Goal: Navigation & Orientation: Find specific page/section

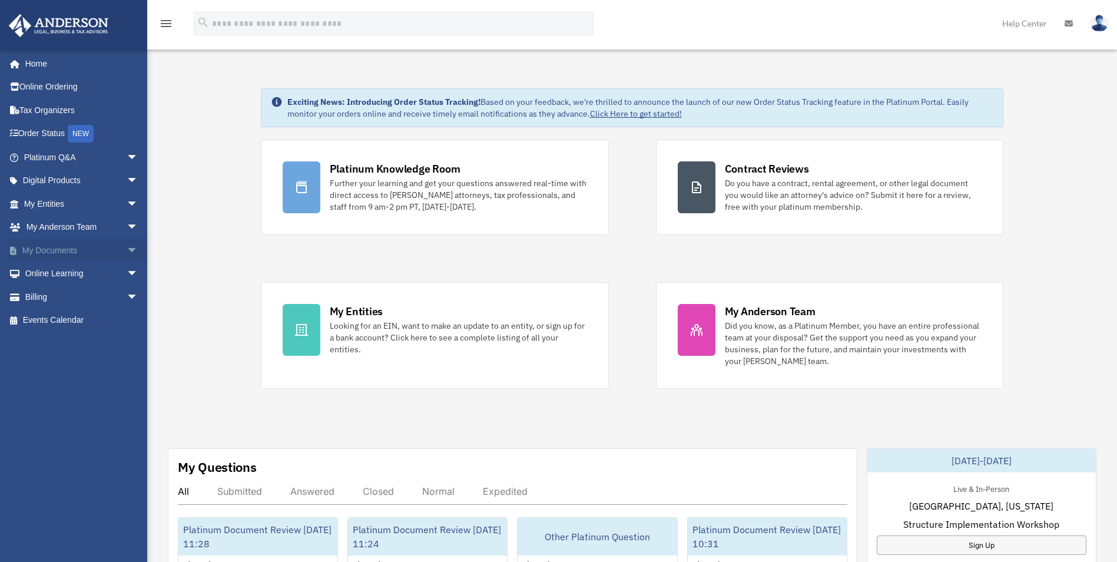
click at [127, 254] on span "arrow_drop_down" at bounding box center [139, 251] width 24 height 24
click at [127, 206] on span "arrow_drop_down" at bounding box center [139, 204] width 24 height 24
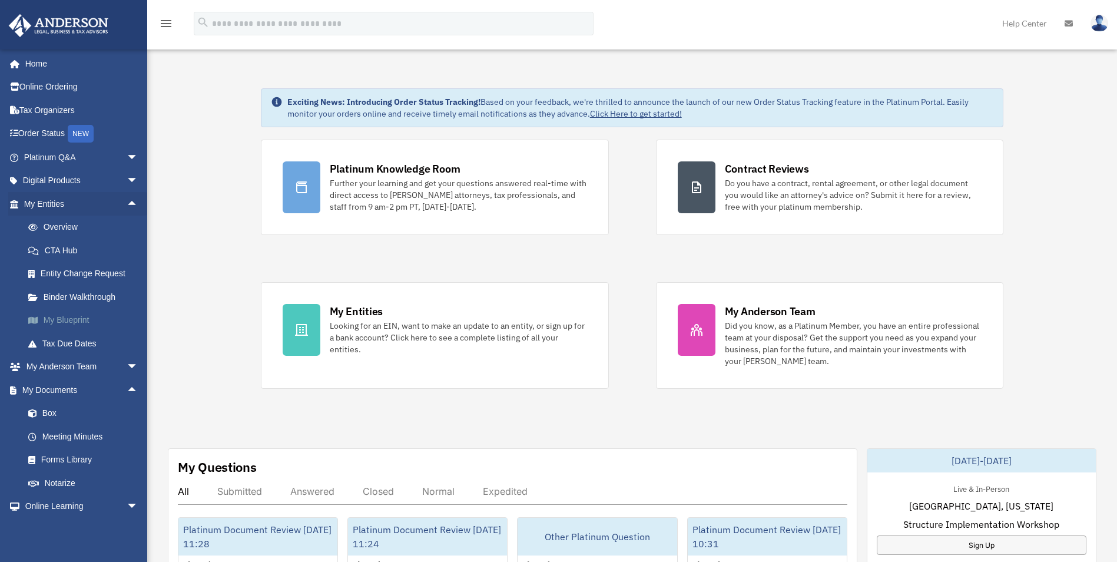
click at [58, 316] on link "My Blueprint" at bounding box center [86, 321] width 140 height 24
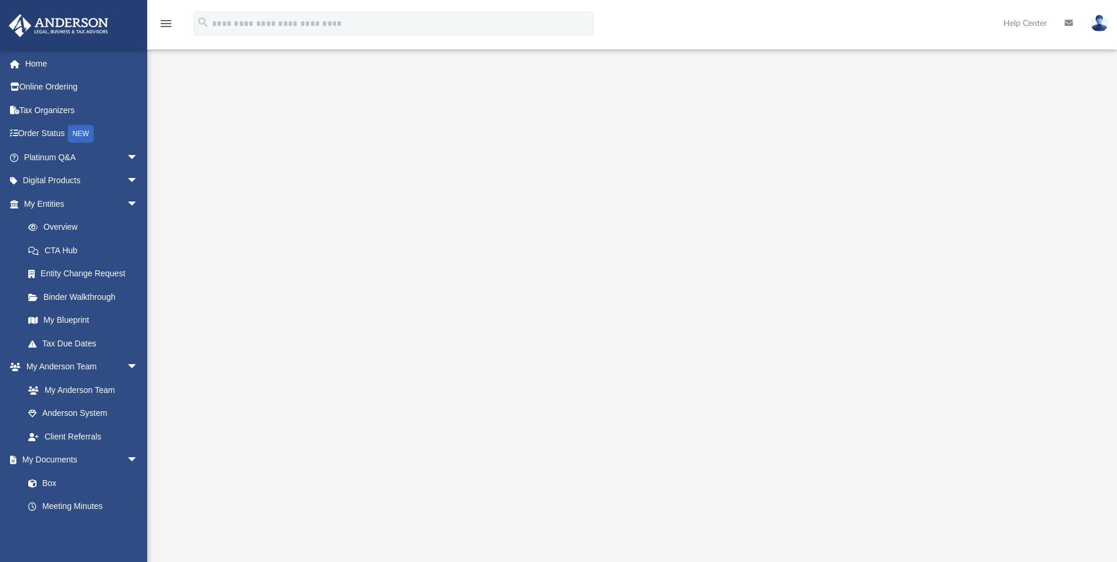
click at [1042, 166] on div at bounding box center [632, 317] width 873 height 471
click at [996, 102] on div at bounding box center [632, 317] width 873 height 471
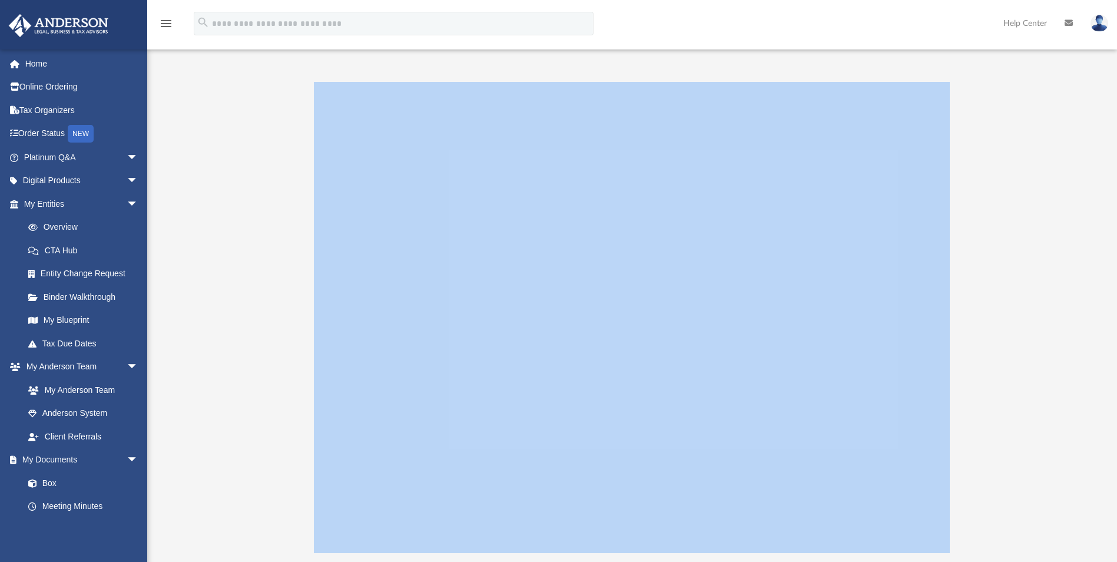
click at [996, 102] on div at bounding box center [632, 317] width 873 height 471
click at [990, 92] on div at bounding box center [632, 317] width 873 height 471
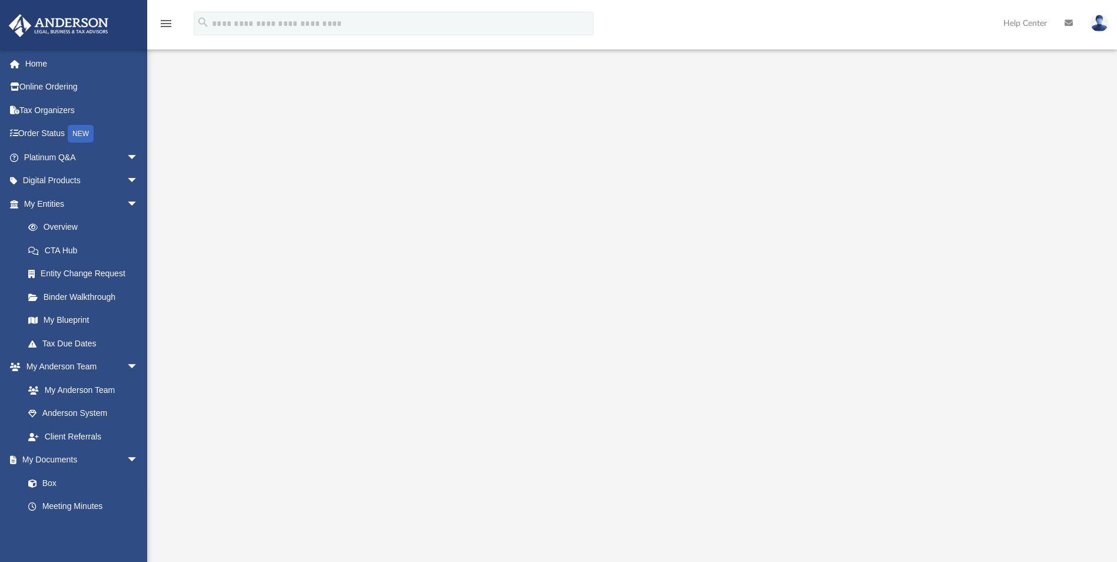
click at [166, 23] on icon "menu" at bounding box center [166, 23] width 14 height 14
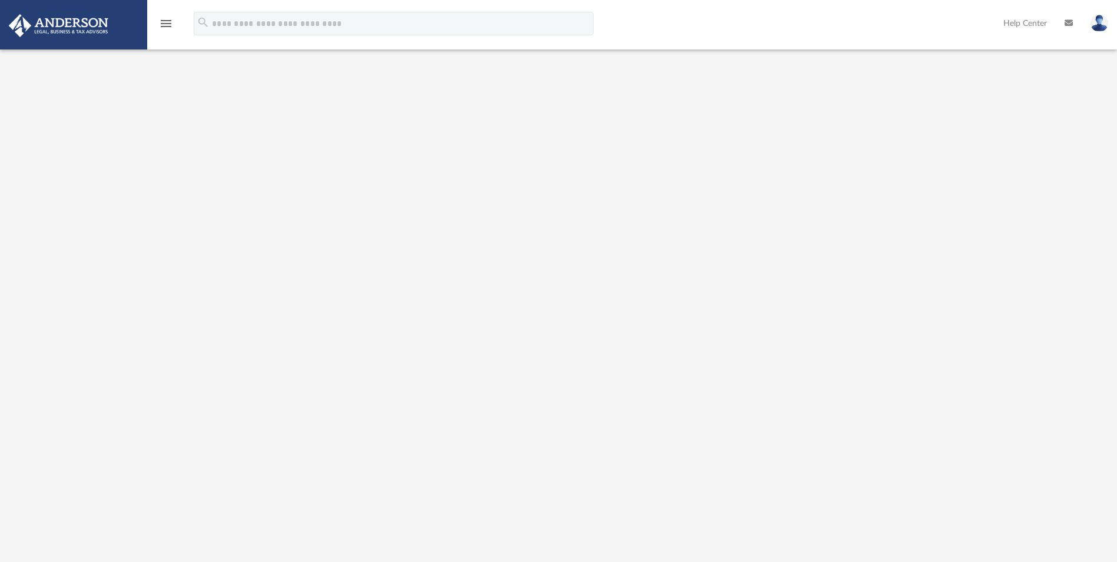
click at [166, 26] on icon "menu" at bounding box center [166, 23] width 14 height 14
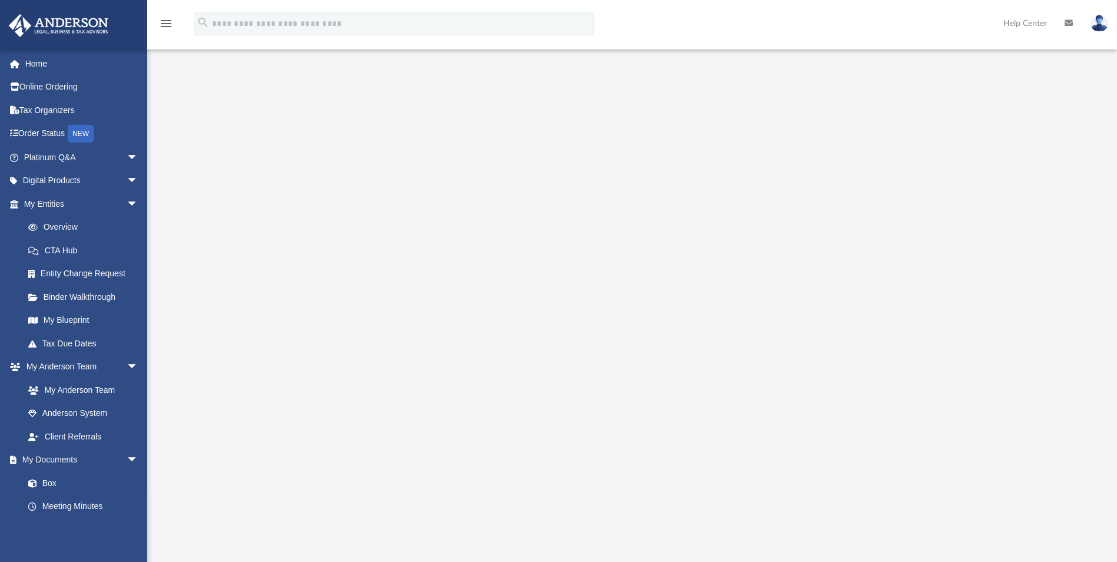
click at [249, 196] on div at bounding box center [632, 317] width 873 height 471
click at [1007, 246] on div at bounding box center [632, 317] width 873 height 471
click at [228, 226] on div at bounding box center [632, 317] width 873 height 471
click at [232, 225] on div at bounding box center [632, 317] width 873 height 471
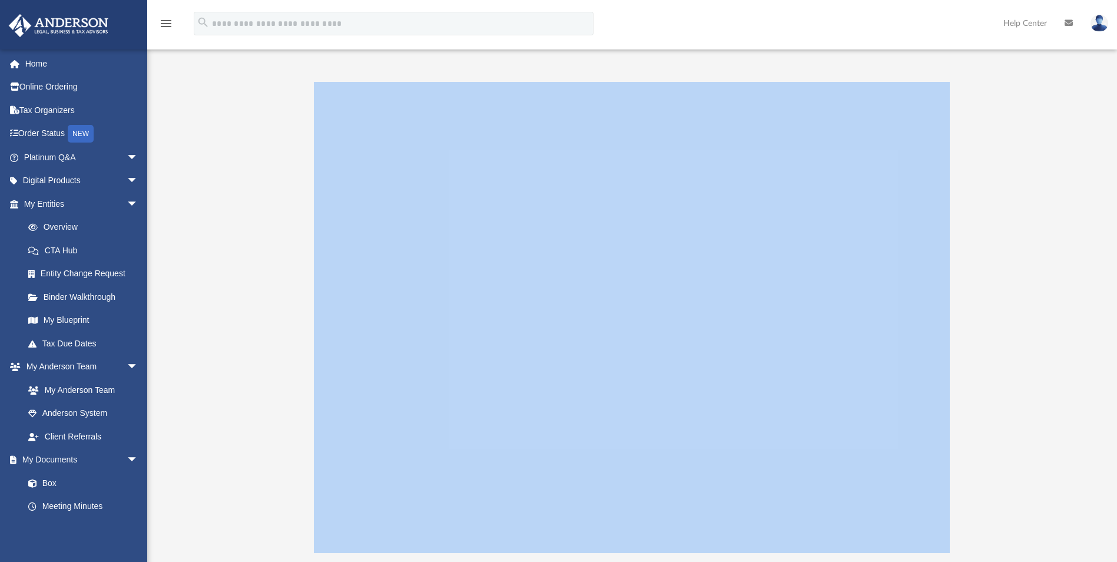
click at [232, 225] on div at bounding box center [632, 317] width 873 height 471
click at [233, 224] on div at bounding box center [632, 317] width 873 height 471
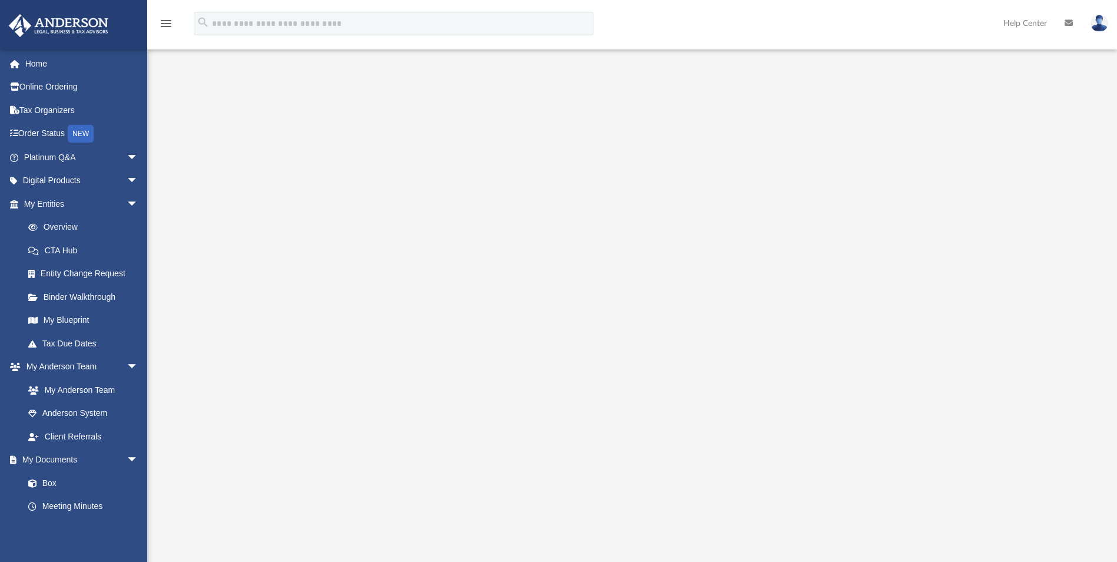
click at [233, 224] on div at bounding box center [632, 317] width 873 height 471
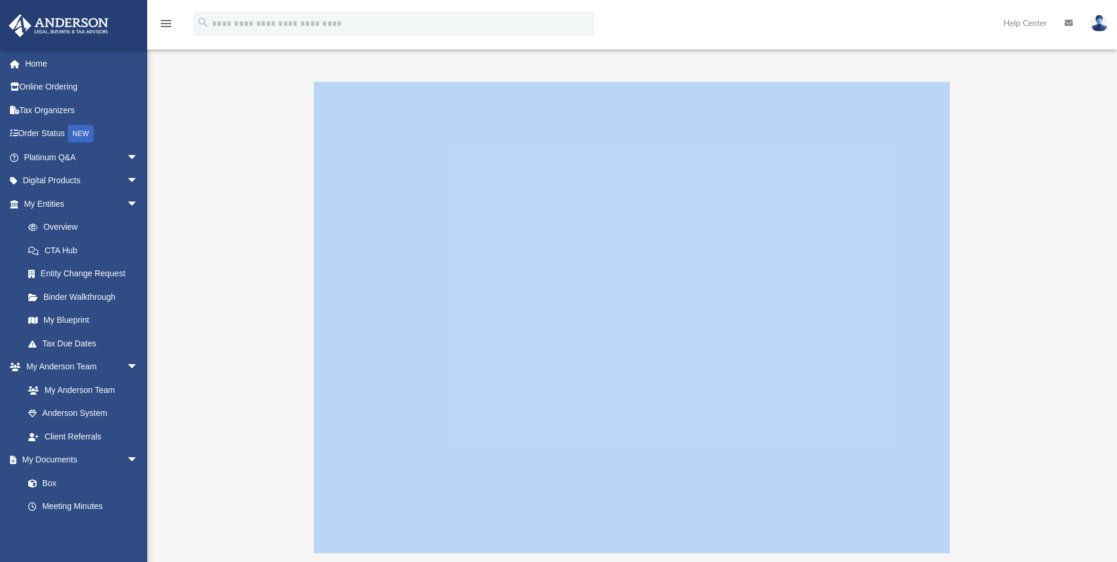
click at [233, 224] on div at bounding box center [632, 317] width 873 height 471
drag, startPoint x: 282, startPoint y: 209, endPoint x: 241, endPoint y: 169, distance: 57.1
click at [241, 169] on div at bounding box center [632, 317] width 873 height 471
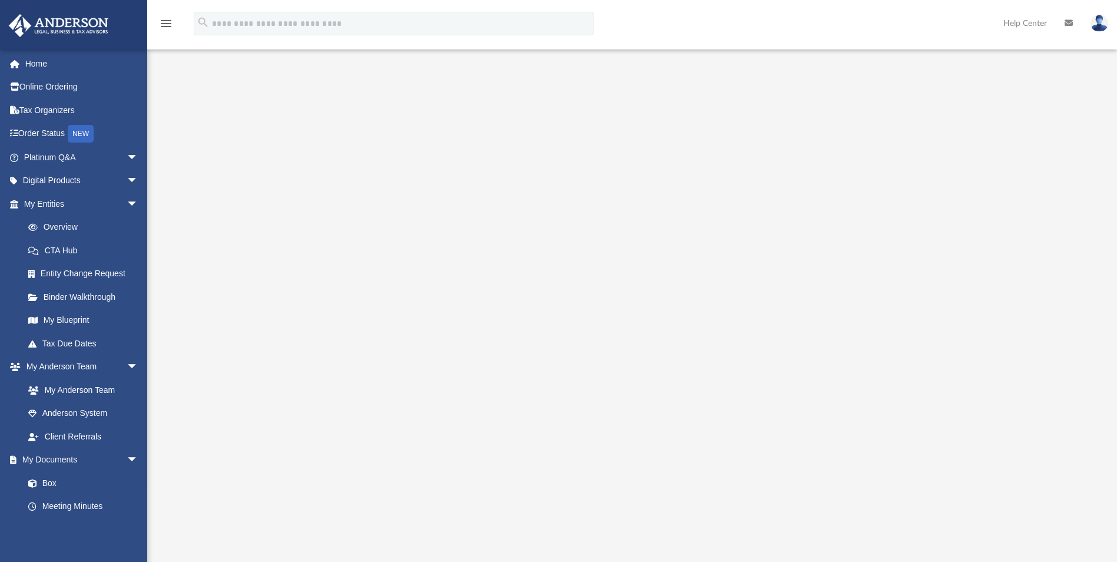
click at [280, 189] on div at bounding box center [632, 317] width 873 height 471
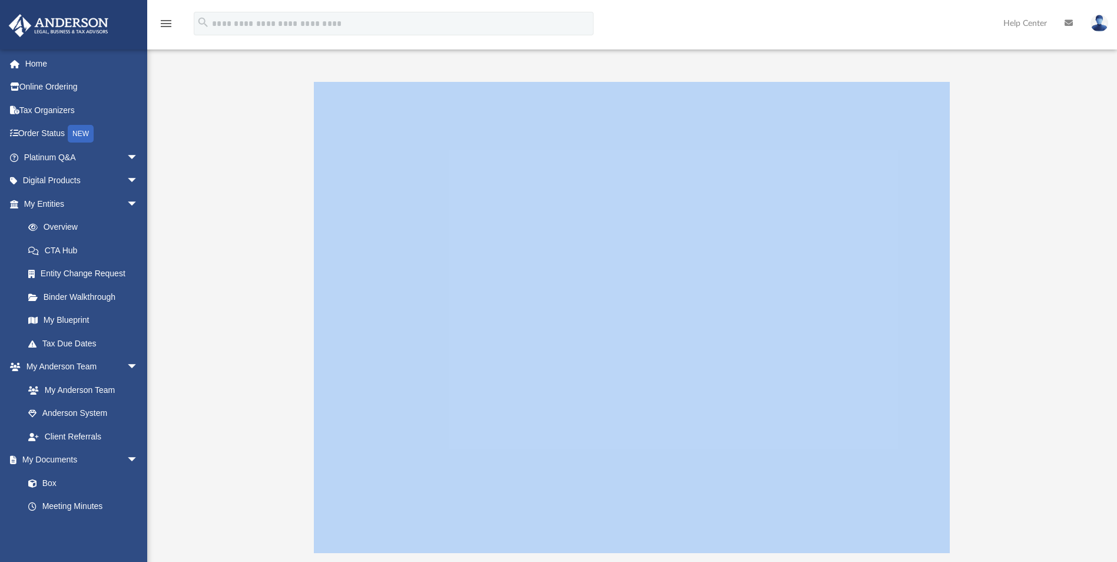
click at [280, 189] on div at bounding box center [632, 317] width 873 height 471
drag, startPoint x: 280, startPoint y: 189, endPoint x: 273, endPoint y: 189, distance: 6.5
click at [273, 189] on div at bounding box center [632, 317] width 873 height 471
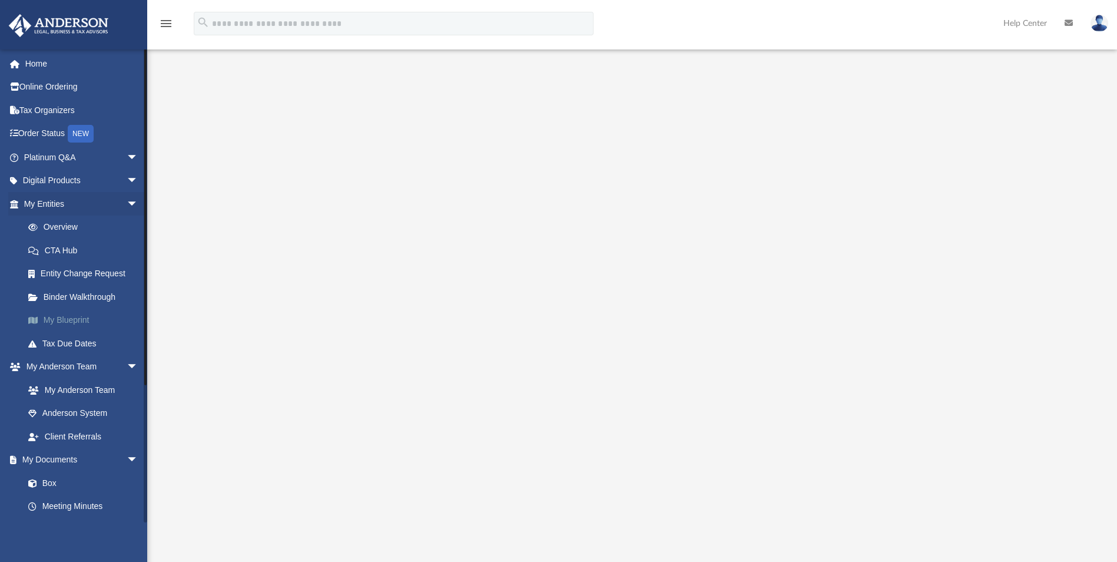
click at [63, 319] on link "My Blueprint" at bounding box center [86, 321] width 140 height 24
click at [59, 297] on link "Binder Walkthrough" at bounding box center [86, 297] width 140 height 24
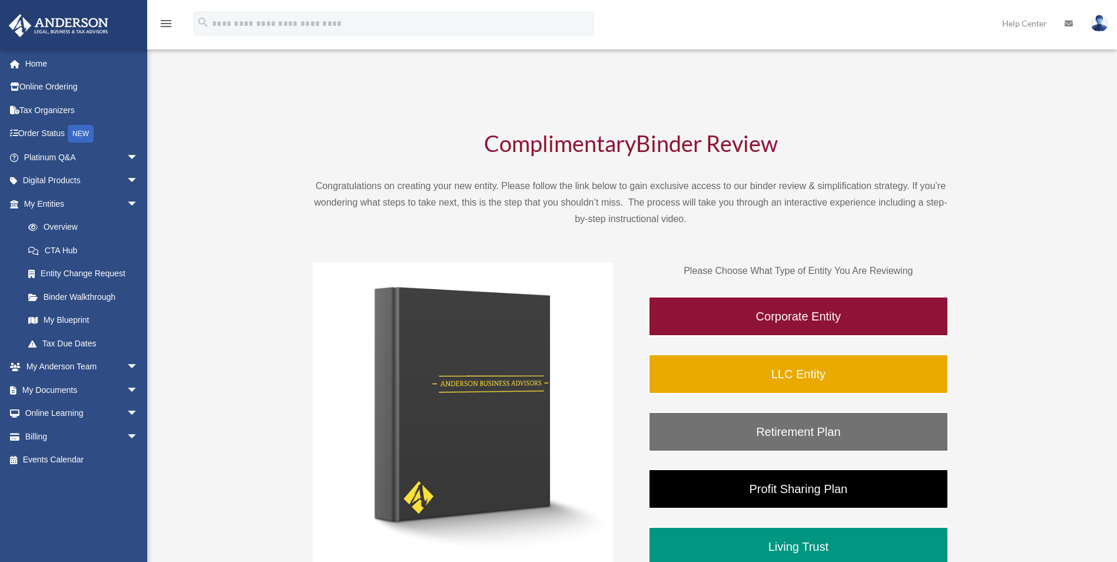
click at [59, 319] on link "My Blueprint" at bounding box center [86, 321] width 140 height 24
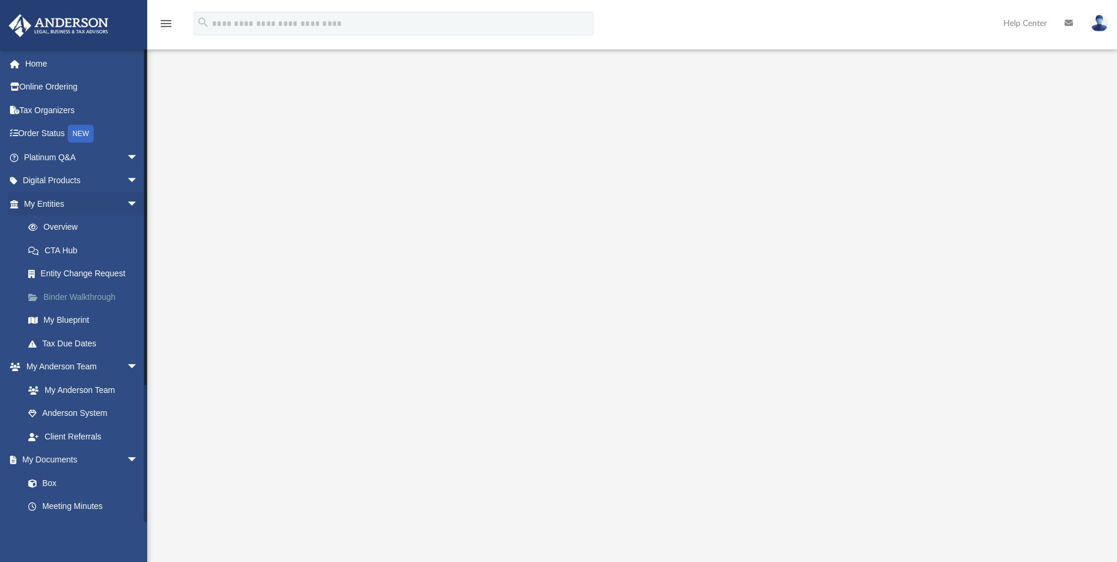
click at [58, 292] on link "Binder Walkthrough" at bounding box center [86, 297] width 140 height 24
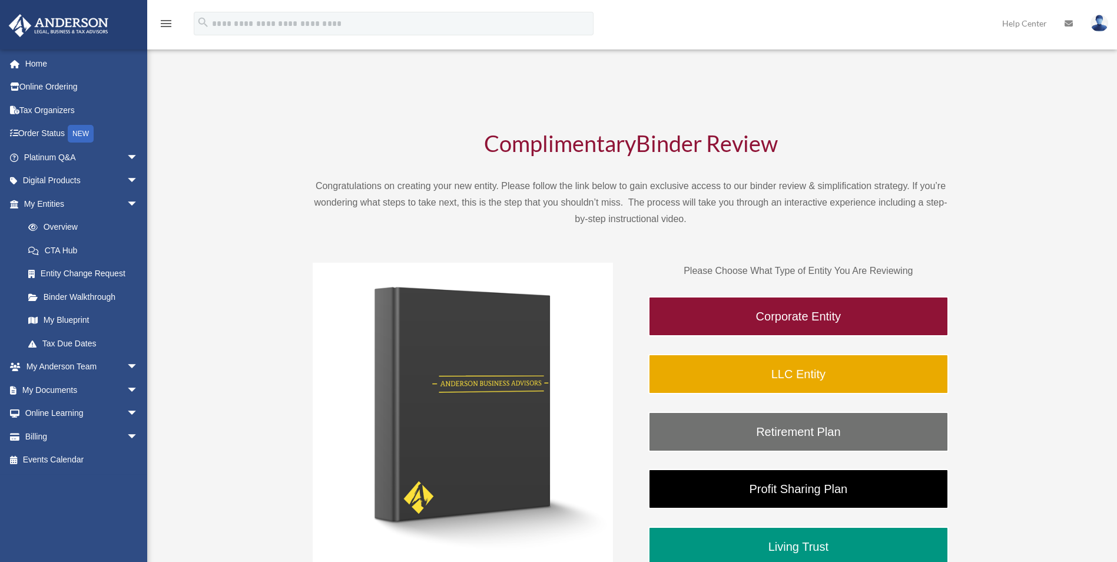
click at [60, 317] on link "My Blueprint" at bounding box center [86, 321] width 140 height 24
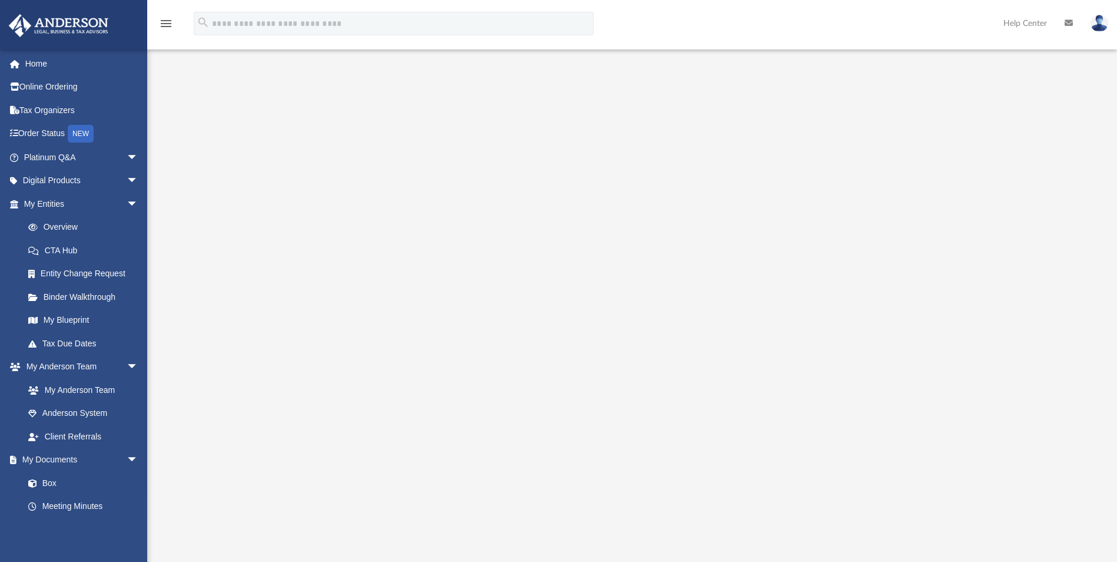
click at [292, 401] on div at bounding box center [632, 317] width 873 height 471
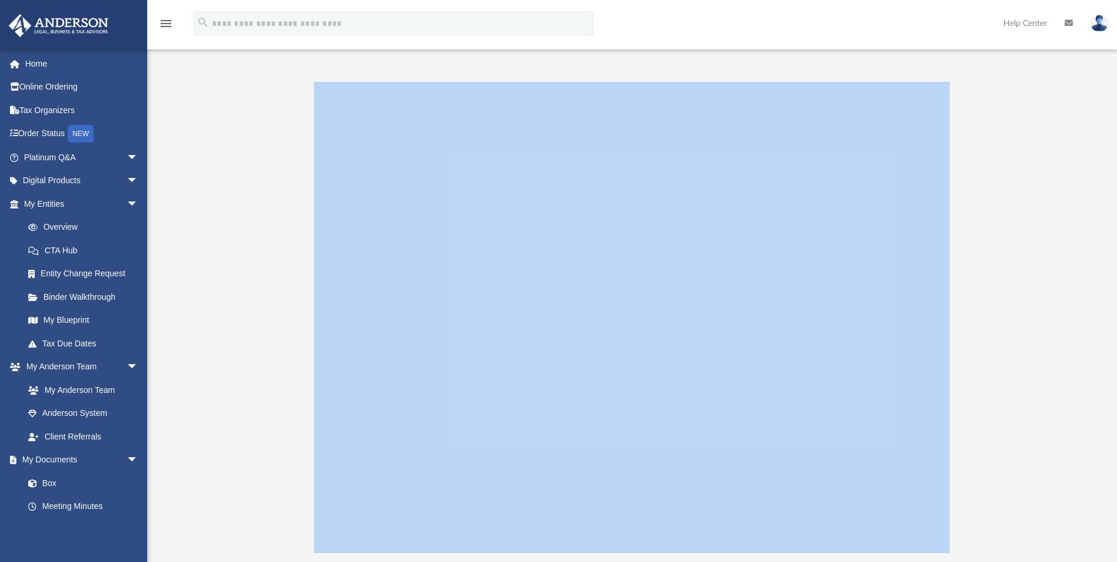
click at [292, 401] on div at bounding box center [632, 317] width 873 height 471
click at [239, 354] on div at bounding box center [632, 317] width 873 height 471
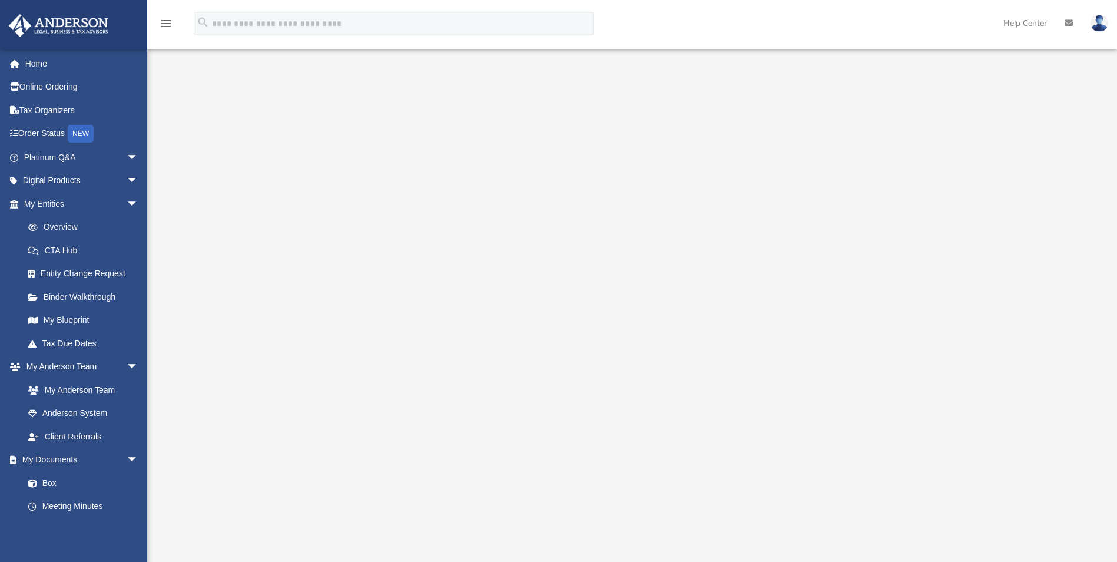
click at [1002, 120] on div at bounding box center [632, 317] width 873 height 471
click at [289, 176] on div at bounding box center [632, 317] width 873 height 471
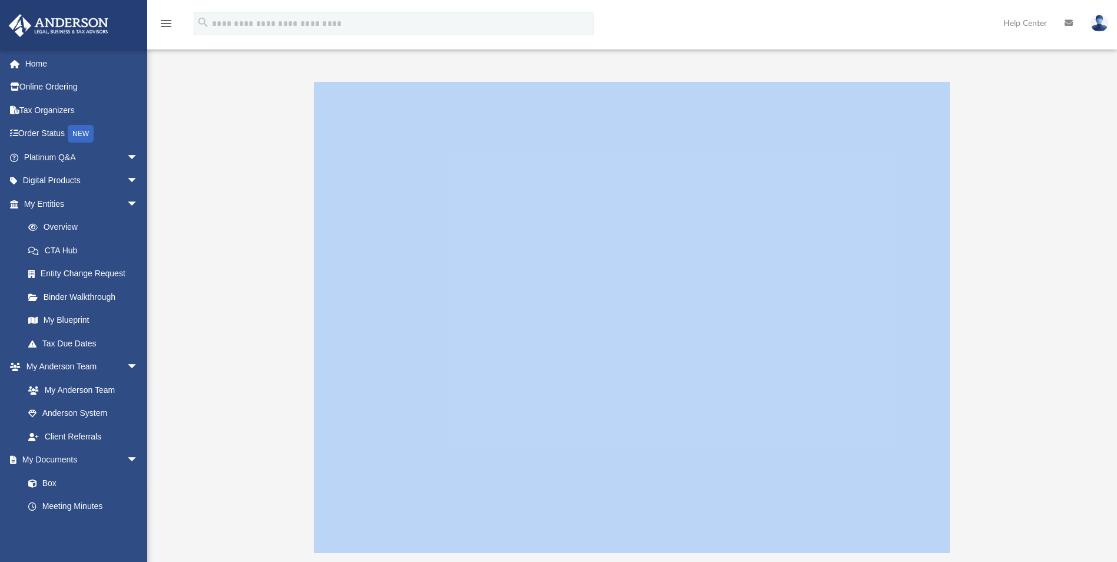
click at [289, 176] on div at bounding box center [632, 317] width 873 height 471
drag, startPoint x: 289, startPoint y: 176, endPoint x: 270, endPoint y: 230, distance: 57.2
drag, startPoint x: 270, startPoint y: 230, endPoint x: 257, endPoint y: 363, distance: 133.8
click at [257, 363] on div at bounding box center [632, 317] width 873 height 471
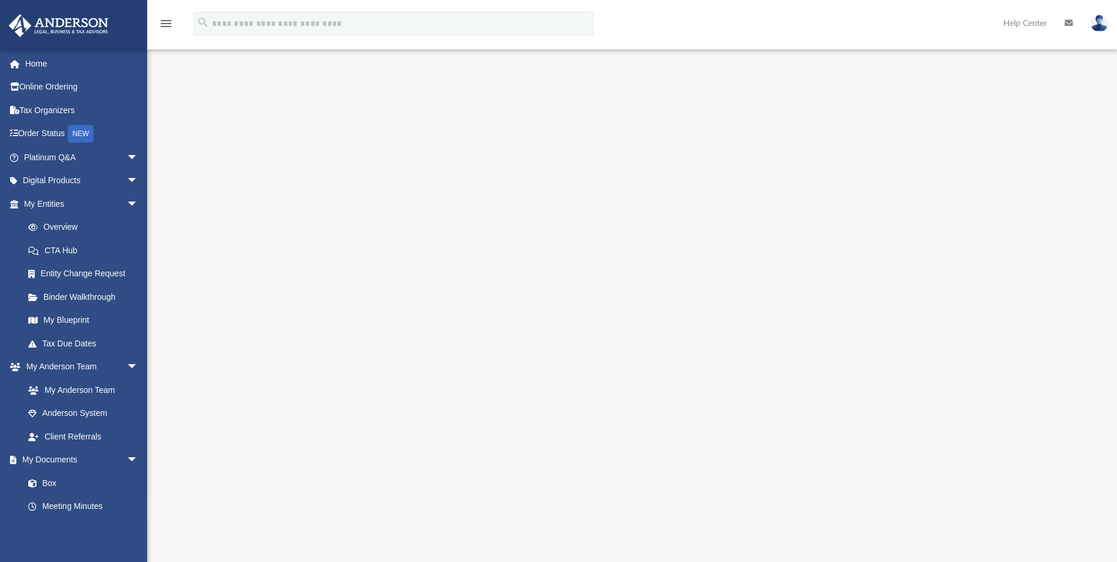
click at [270, 128] on div at bounding box center [632, 317] width 873 height 471
click at [264, 128] on div at bounding box center [632, 317] width 873 height 471
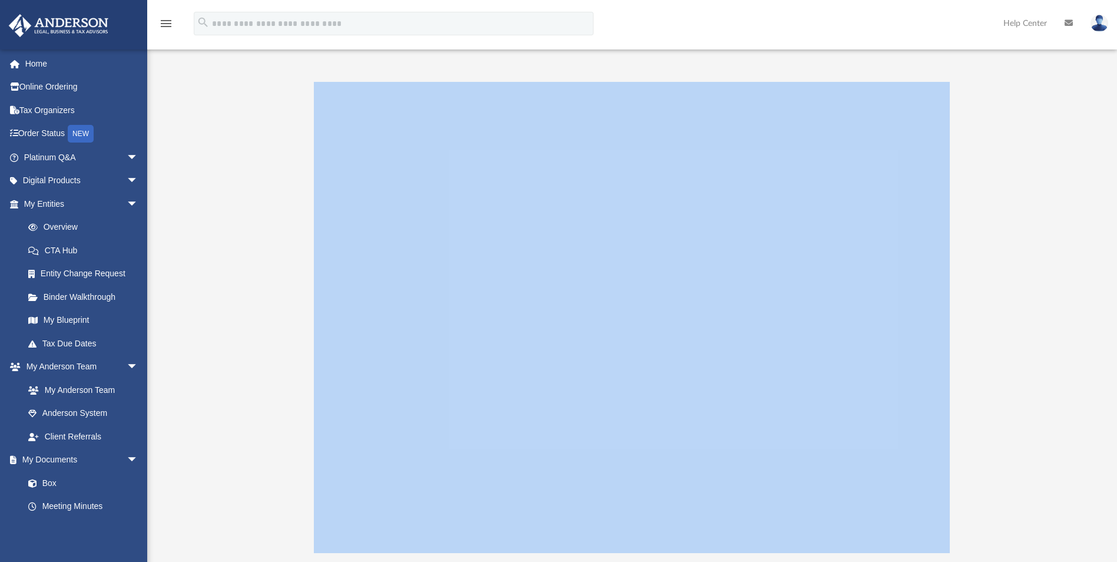
click at [264, 128] on div at bounding box center [632, 317] width 873 height 471
drag, startPoint x: 264, startPoint y: 128, endPoint x: 254, endPoint y: 133, distance: 11.9
drag, startPoint x: 254, startPoint y: 133, endPoint x: 243, endPoint y: 276, distance: 142.9
click at [243, 276] on div at bounding box center [632, 317] width 873 height 471
